Goal: Book appointment/travel/reservation

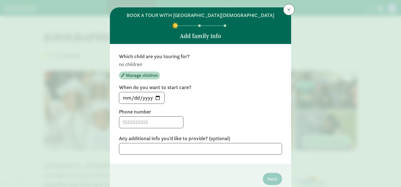
scroll to position [13, 0]
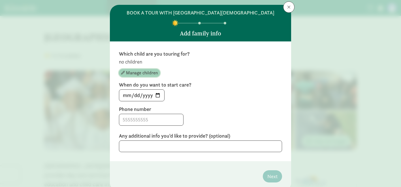
click at [151, 76] on span "Manage children" at bounding box center [142, 72] width 32 height 7
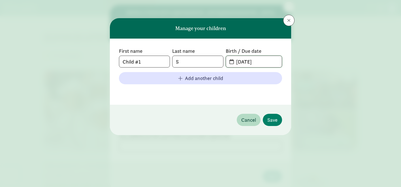
click at [251, 60] on input "[DATE]" at bounding box center [257, 61] width 49 height 11
click at [243, 60] on input "[DATE]" at bounding box center [257, 61] width 49 height 11
click at [239, 64] on input "[DATE]" at bounding box center [257, 61] width 49 height 11
click at [265, 63] on input "[DATE]" at bounding box center [257, 61] width 49 height 11
type input "[DATE]"
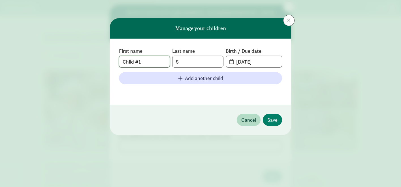
click at [151, 65] on input "Child #1" at bounding box center [144, 61] width 50 height 11
click at [187, 59] on input "S" at bounding box center [197, 61] width 50 height 11
type input "[PERSON_NAME]"
click at [278, 123] on button "Save" at bounding box center [272, 120] width 19 height 12
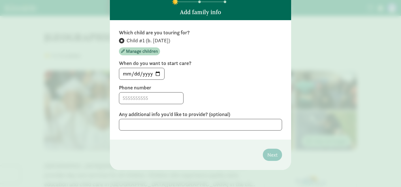
scroll to position [36, 0]
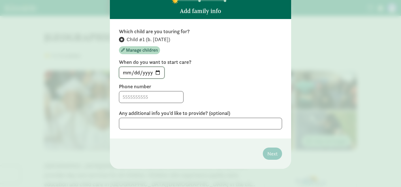
click at [157, 73] on input "[DATE]" at bounding box center [141, 72] width 45 height 11
type input "[DATE]"
click at [161, 99] on input at bounding box center [151, 96] width 64 height 11
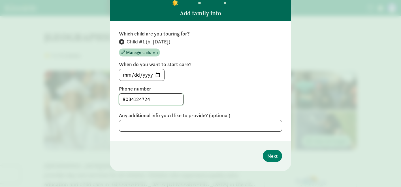
scroll to position [34, 0]
type input "8034124724"
click at [273, 158] on span "Next" at bounding box center [272, 155] width 10 height 8
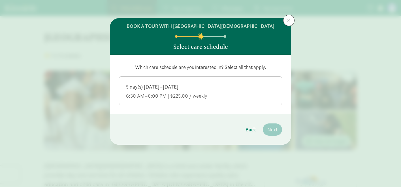
scroll to position [0, 0]
click at [207, 93] on div "6:30 AM–6:00 PM | $225.00 / weekly" at bounding box center [200, 95] width 149 height 7
click at [0, 0] on input "5 day(s) [DATE]–[DATE] 6:30 AM–6:00 PM | $225.00 / weekly" at bounding box center [0, 0] width 0 height 0
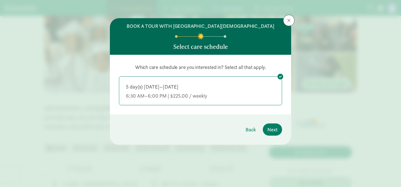
scroll to position [49, 0]
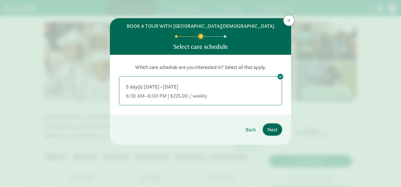
click at [275, 125] on span "Next" at bounding box center [272, 129] width 10 height 8
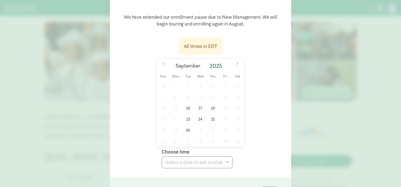
scroll to position [46, 0]
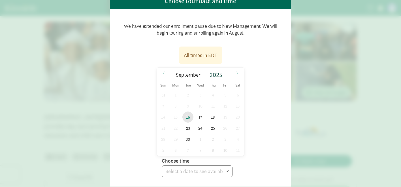
click at [187, 118] on span "16" at bounding box center [187, 116] width 11 height 11
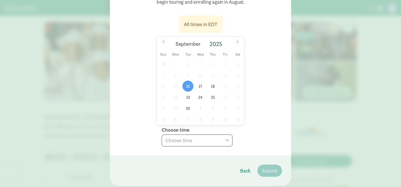
click at [230, 143] on select "Choose time 10:00 AM 10:30 AM 11:00 AM 11:30 AM" at bounding box center [197, 140] width 71 height 12
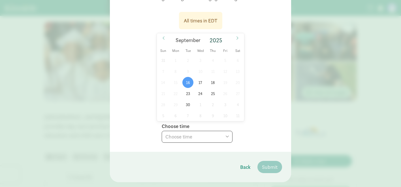
scroll to position [84, 0]
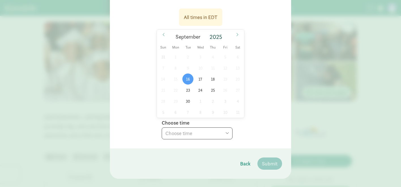
click at [215, 134] on select "Choose time 10:00 AM 10:30 AM 11:00 AM 11:30 AM" at bounding box center [197, 133] width 71 height 12
click at [202, 79] on span "17" at bounding box center [200, 78] width 11 height 11
click at [188, 133] on select "Choose time 10:00 AM 10:30 AM 11:00 AM 11:30 AM" at bounding box center [197, 133] width 71 height 12
click at [211, 78] on span "18" at bounding box center [212, 78] width 11 height 11
click at [202, 79] on span "17" at bounding box center [200, 78] width 11 height 11
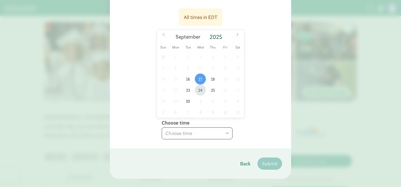
click at [202, 88] on span "24" at bounding box center [200, 89] width 11 height 11
click at [204, 137] on select "Choose time 10:00 AM 10:30 AM 11:00 AM 11:30 AM" at bounding box center [197, 133] width 71 height 12
click at [199, 78] on span "17" at bounding box center [200, 78] width 11 height 11
click at [200, 89] on span "24" at bounding box center [200, 89] width 11 height 11
click at [201, 82] on span "17" at bounding box center [200, 78] width 11 height 11
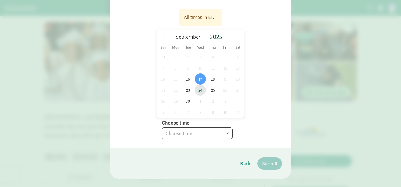
click at [201, 89] on span "24" at bounding box center [200, 89] width 11 height 11
click at [202, 80] on span "17" at bounding box center [200, 78] width 11 height 11
